Goal: Task Accomplishment & Management: Complete application form

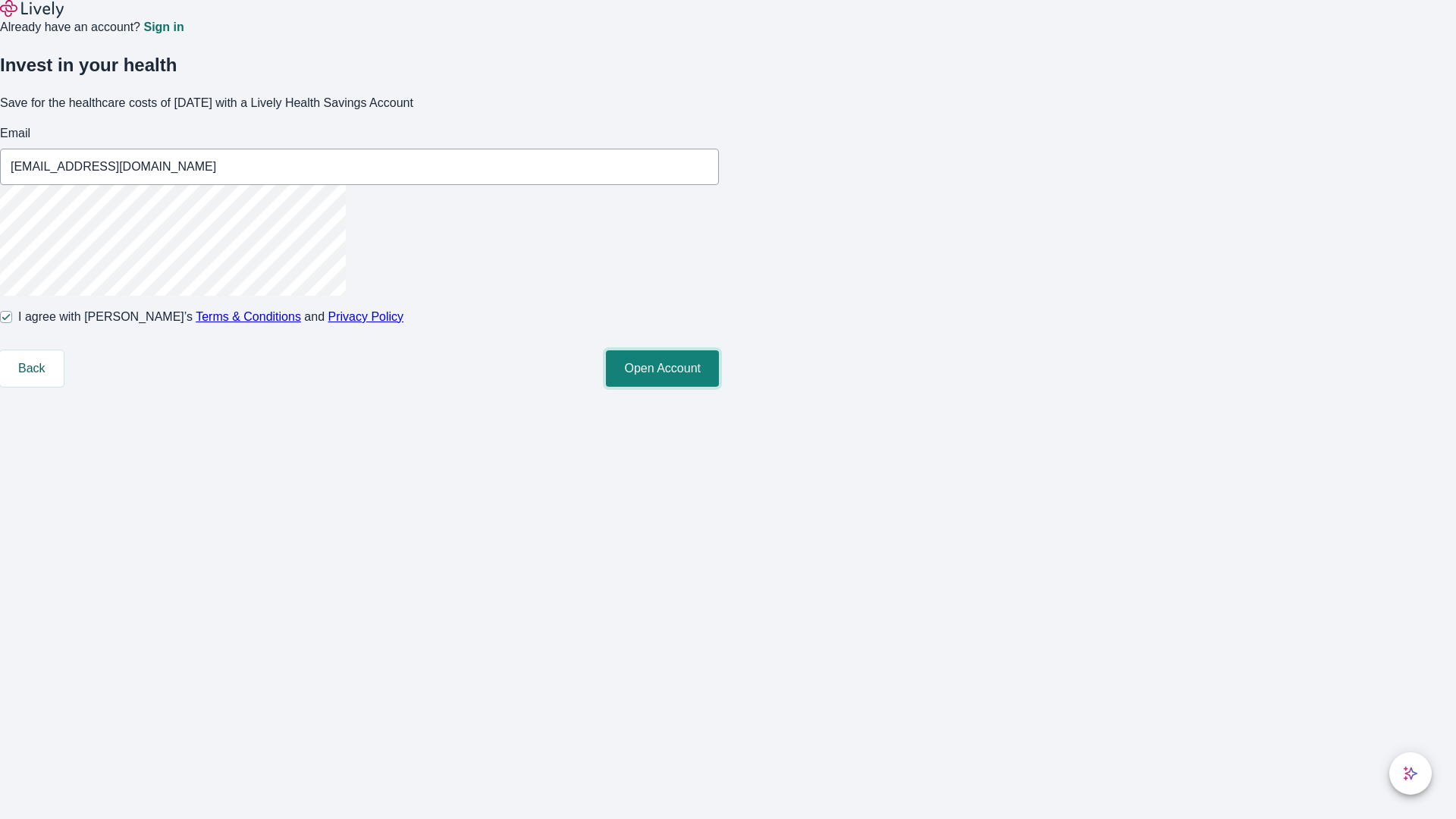
click at [719, 386] on button "Open Account" at bounding box center [662, 369] width 113 height 36
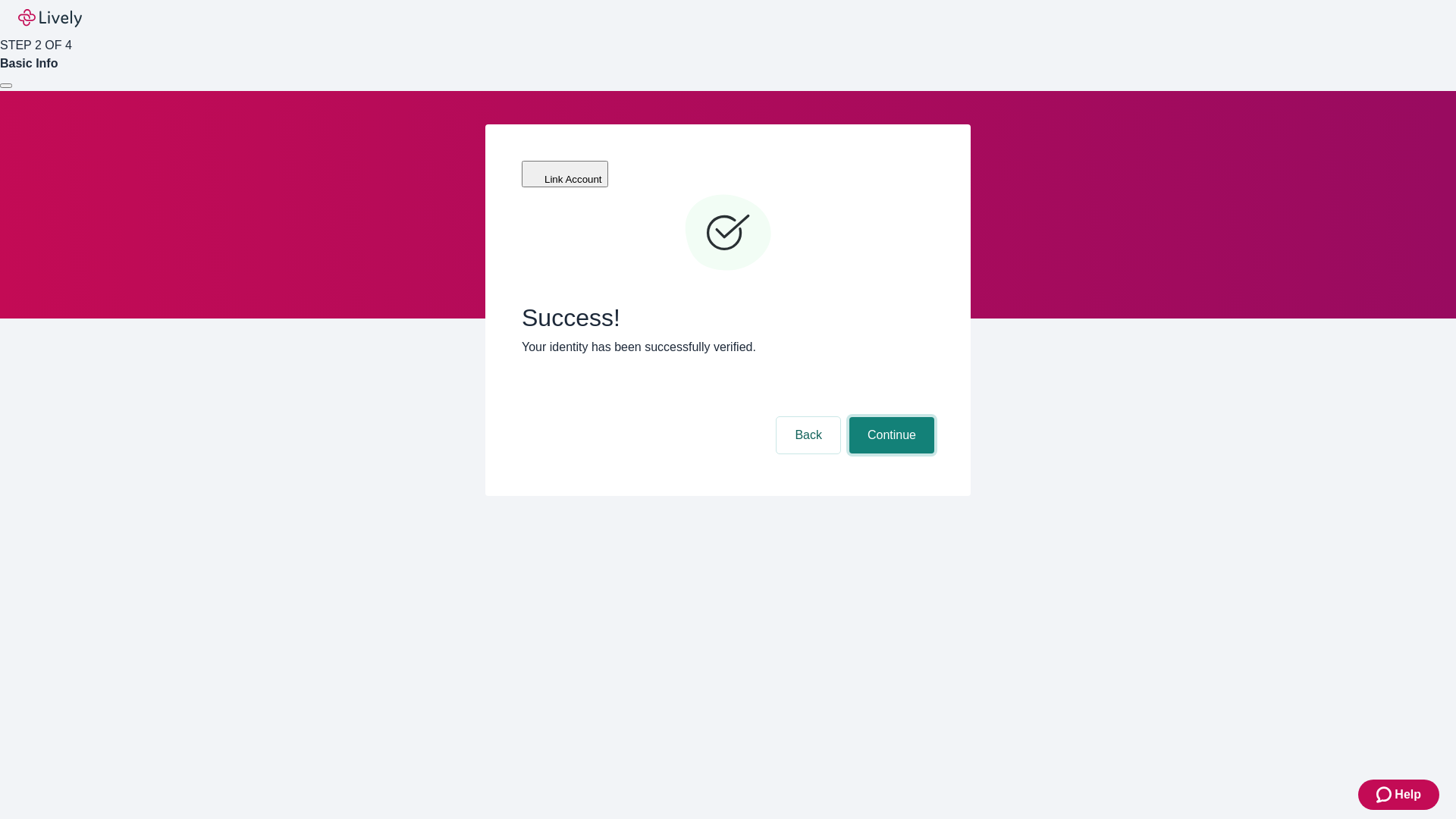
click at [889, 417] on button "Continue" at bounding box center [891, 435] width 85 height 36
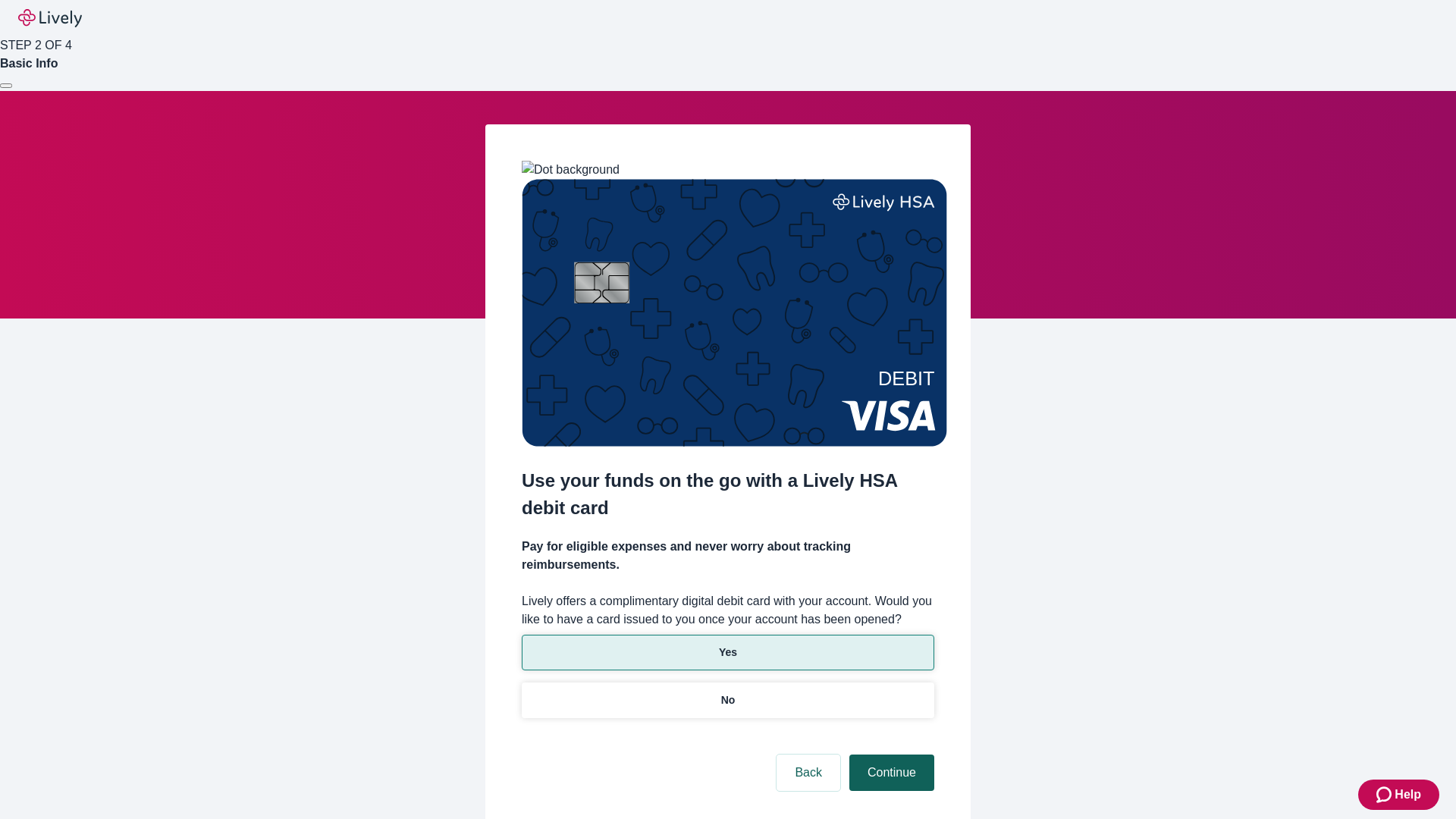
click at [727, 644] on p "Yes" at bounding box center [728, 651] width 18 height 15
click at [889, 754] on button "Continue" at bounding box center [891, 773] width 85 height 36
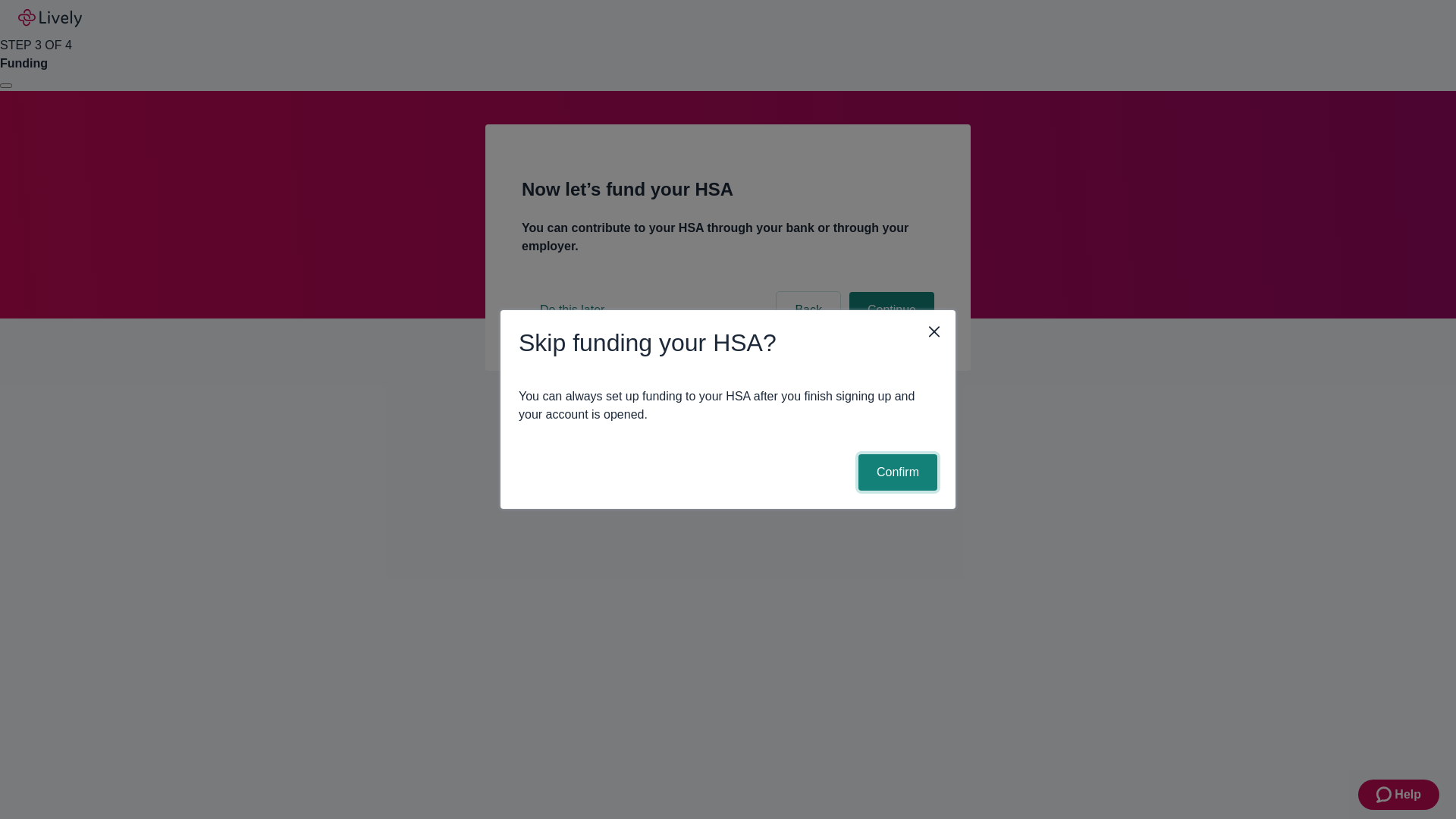
click at [896, 473] on button "Confirm" at bounding box center [897, 473] width 79 height 36
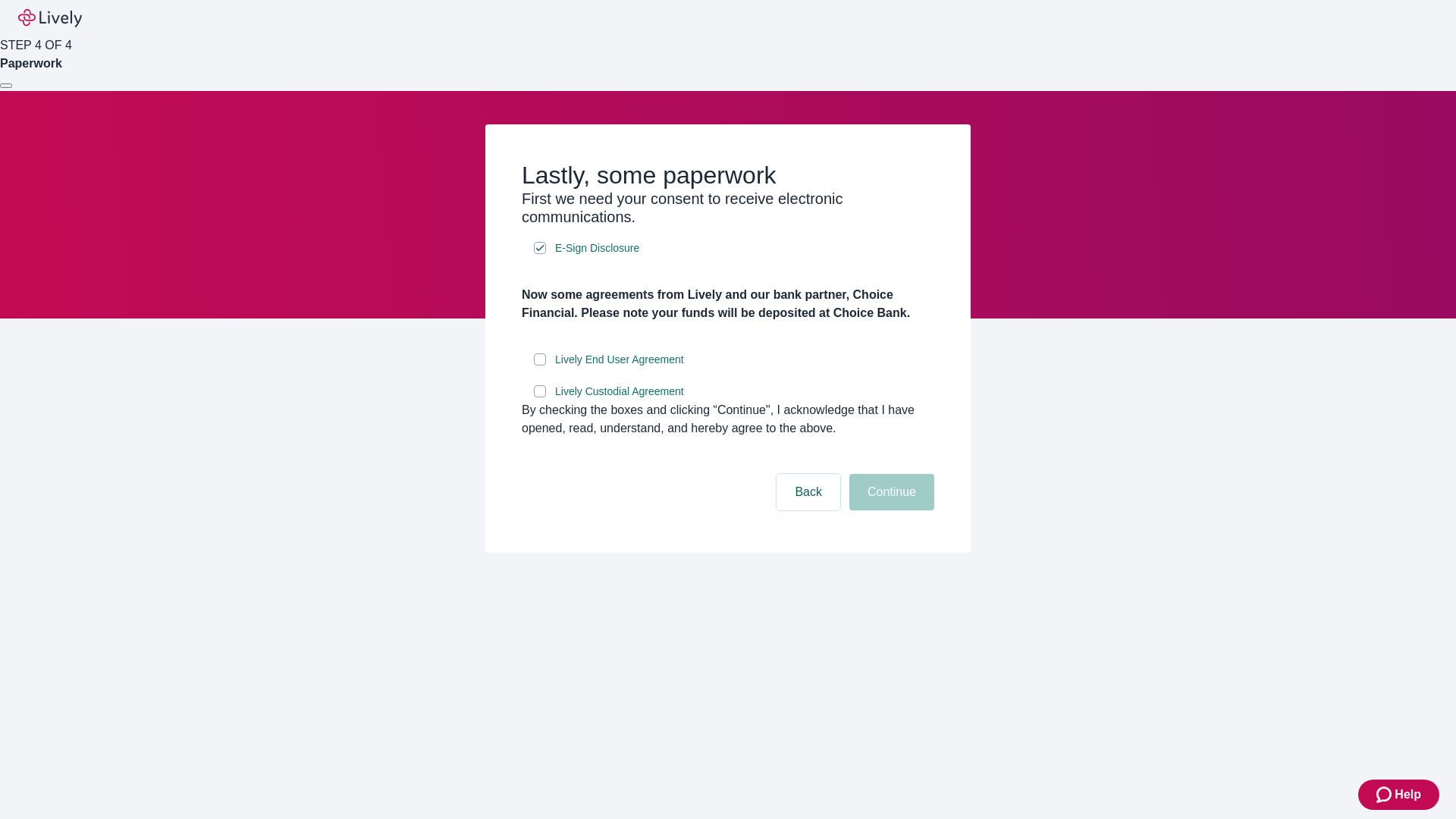
click at [540, 365] on input "Lively End User Agreement" at bounding box center [539, 359] width 12 height 12
checkbox input "true"
click at [540, 397] on input "Lively Custodial Agreement" at bounding box center [539, 391] width 12 height 12
checkbox input "true"
click at [889, 510] on button "Continue" at bounding box center [891, 492] width 85 height 36
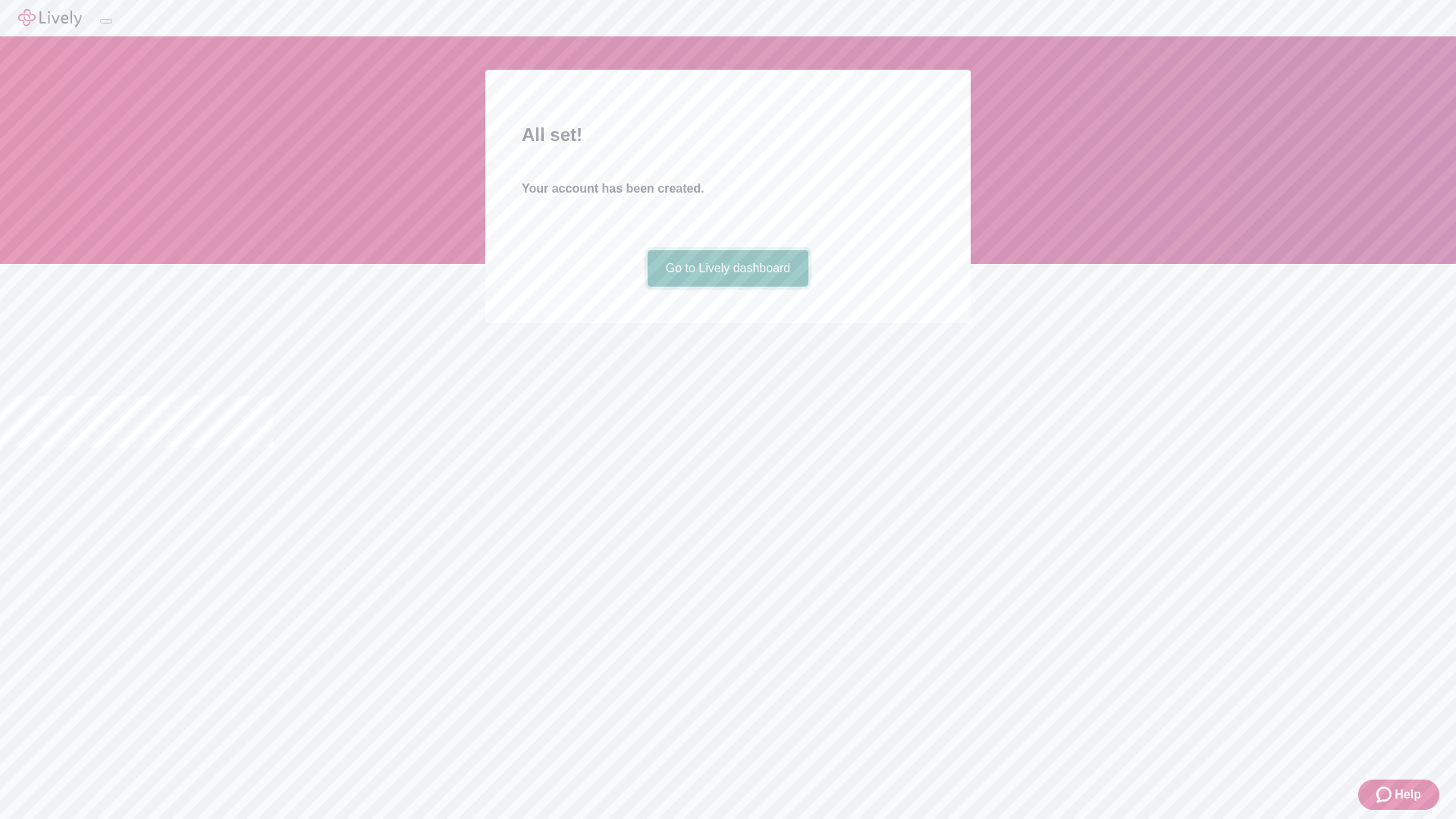
click at [727, 287] on link "Go to Lively dashboard" at bounding box center [728, 269] width 161 height 36
